Goal: Task Accomplishment & Management: Use online tool/utility

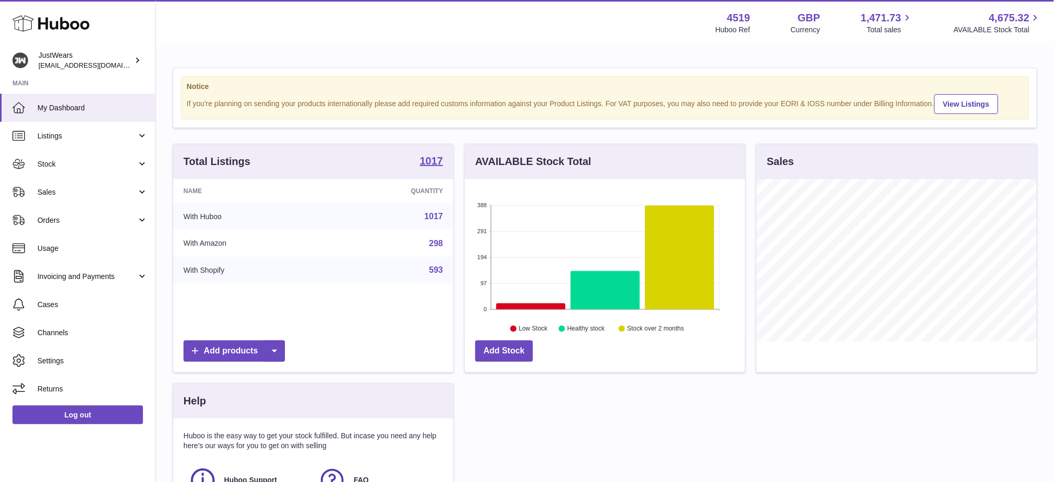
scroll to position [162, 280]
click at [43, 192] on span "Sales" at bounding box center [86, 192] width 99 height 10
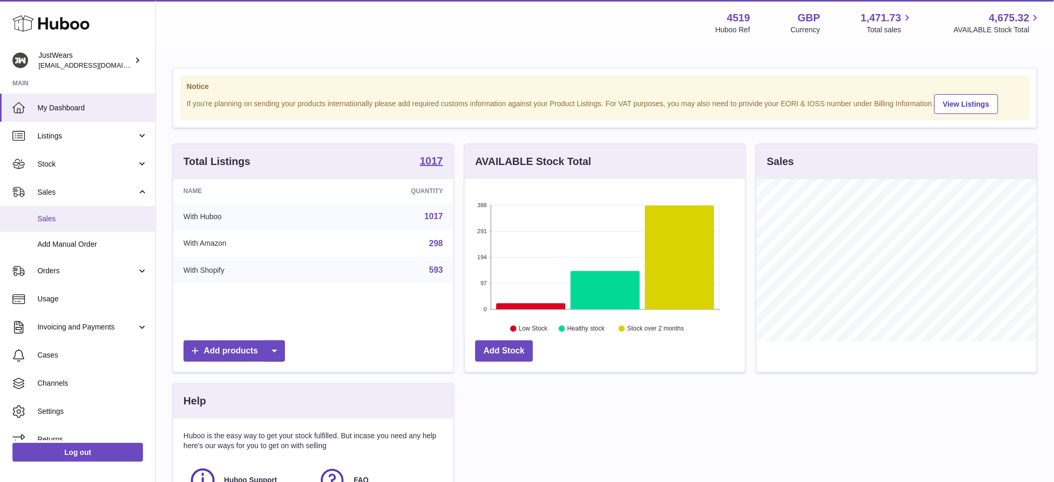
click at [69, 223] on span "Sales" at bounding box center [92, 219] width 110 height 10
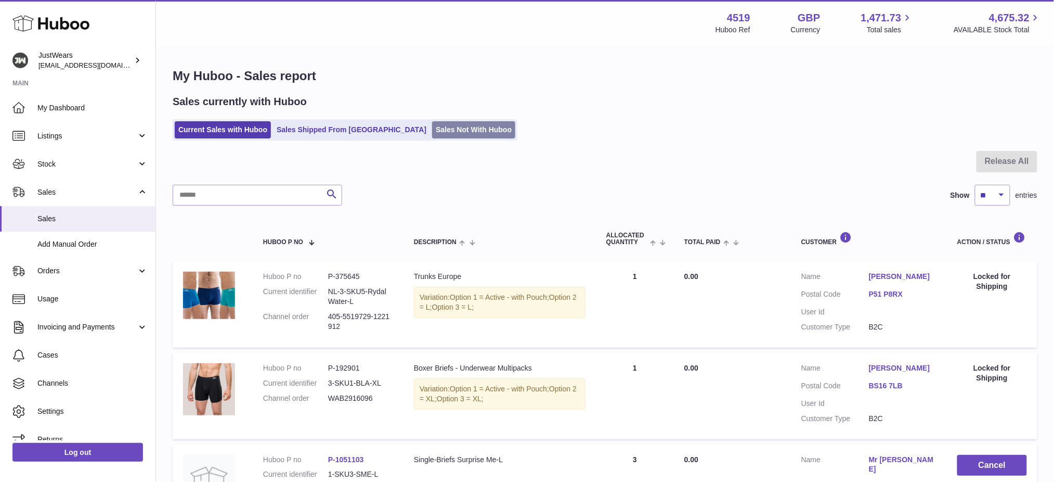
click at [432, 125] on link "Sales Not With Huboo" at bounding box center [473, 129] width 83 height 17
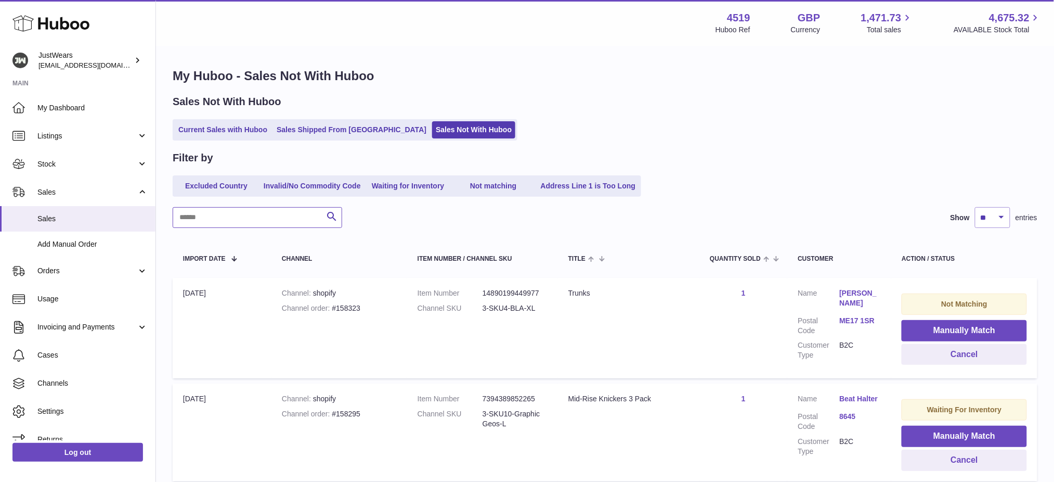
click at [245, 217] on input "text" at bounding box center [258, 217] width 170 height 21
paste input "******"
type input "******"
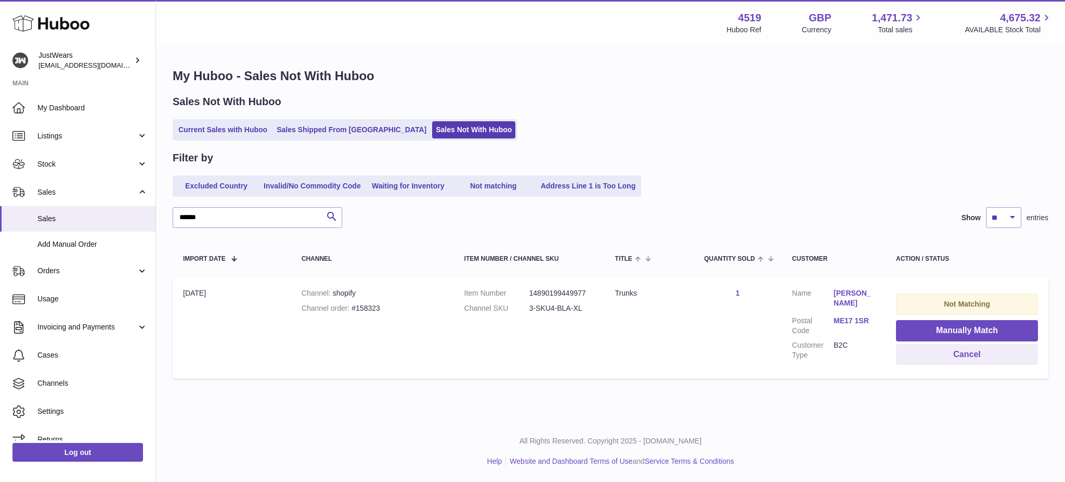
drag, startPoint x: 413, startPoint y: 289, endPoint x: 498, endPoint y: 323, distance: 91.2
drag, startPoint x: 498, startPoint y: 323, endPoint x: 578, endPoint y: 310, distance: 81.0
click at [567, 352] on td "Item Number 14890199449977 Channel SKU 3-SKU4-BLA-XL" at bounding box center [529, 328] width 151 height 100
drag, startPoint x: 591, startPoint y: 311, endPoint x: 531, endPoint y: 307, distance: 59.4
click at [530, 307] on dd "3-SKU4-BLA-XL" at bounding box center [561, 308] width 65 height 10
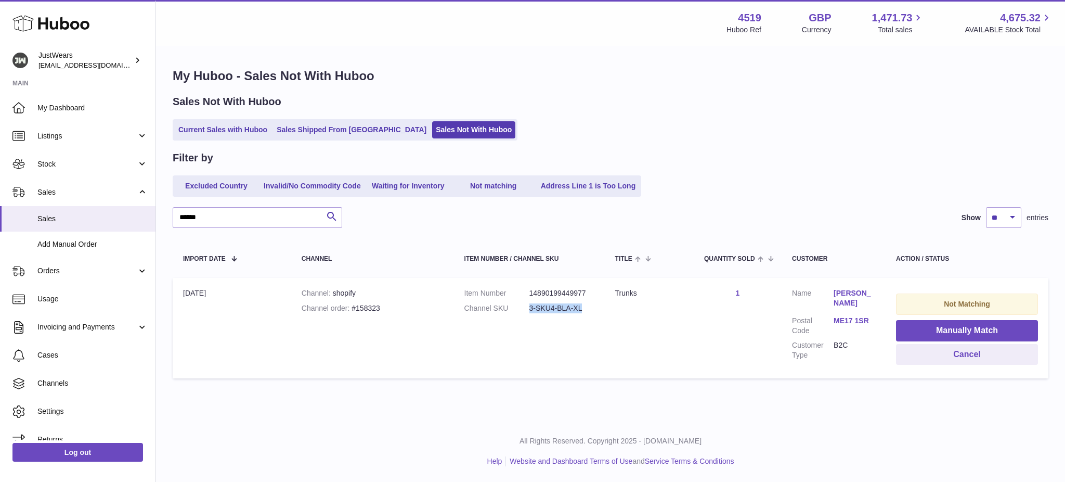
copy dd "3-SKU4-BLA-XL"
